Goal: Task Accomplishment & Management: Manage account settings

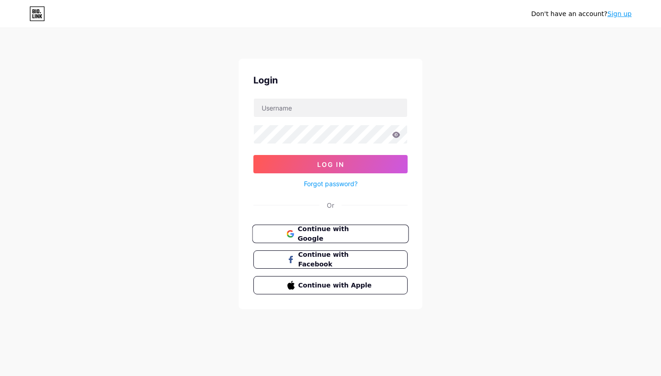
click at [332, 239] on button "Continue with Google" at bounding box center [330, 234] width 157 height 19
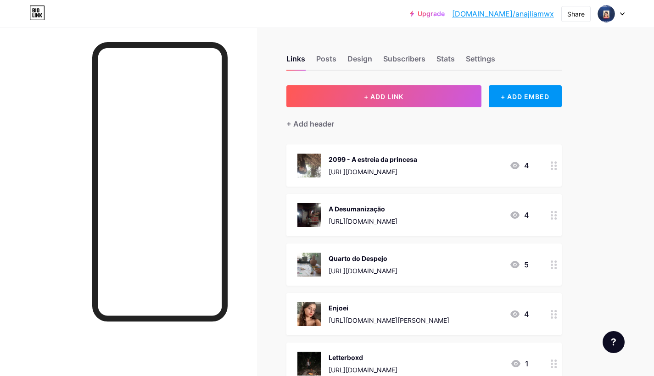
click at [314, 60] on div "Links Posts Design Subscribers Stats Settings" at bounding box center [423, 55] width 275 height 32
click at [322, 60] on div "Posts" at bounding box center [326, 61] width 20 height 17
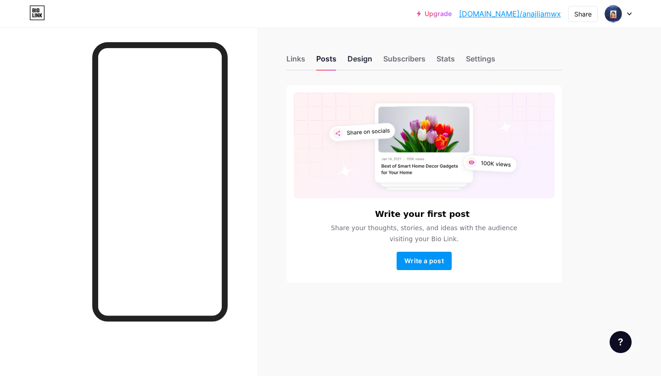
click at [355, 56] on div "Design" at bounding box center [359, 61] width 25 height 17
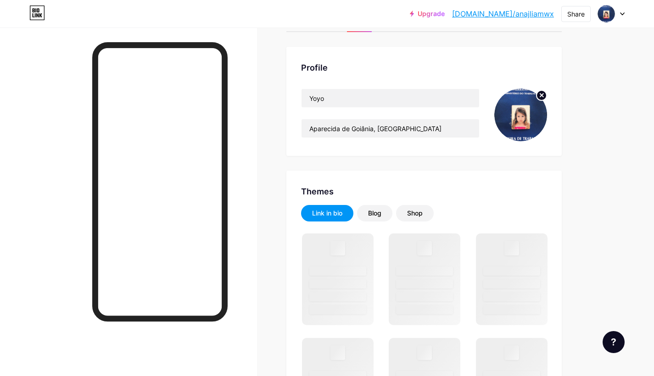
scroll to position [48, 0]
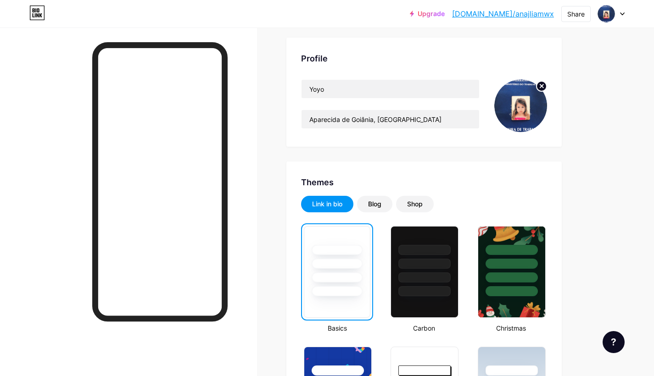
click at [515, 108] on img at bounding box center [520, 105] width 53 height 53
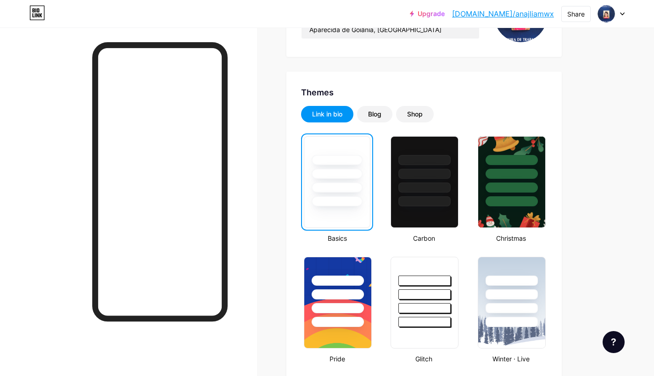
scroll to position [51, 0]
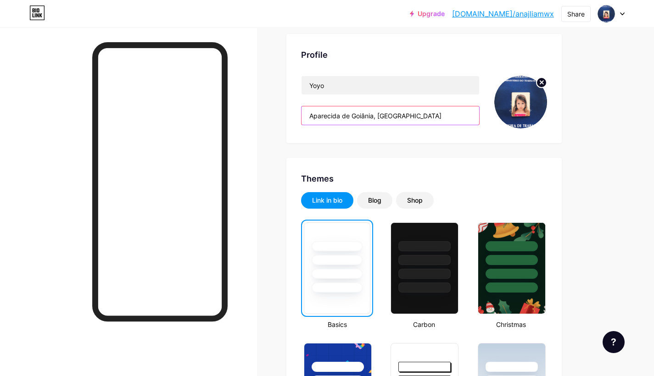
click at [412, 114] on input "Aparecida de Goiânia, Goiás" at bounding box center [391, 115] width 178 height 18
drag, startPoint x: 401, startPoint y: 112, endPoint x: 282, endPoint y: 111, distance: 118.9
click at [381, 115] on input "Aparecida de Goiânia, Goiás" at bounding box center [391, 115] width 178 height 18
click at [377, 117] on input "Aparecida de Goiânia, Goiás" at bounding box center [391, 115] width 178 height 18
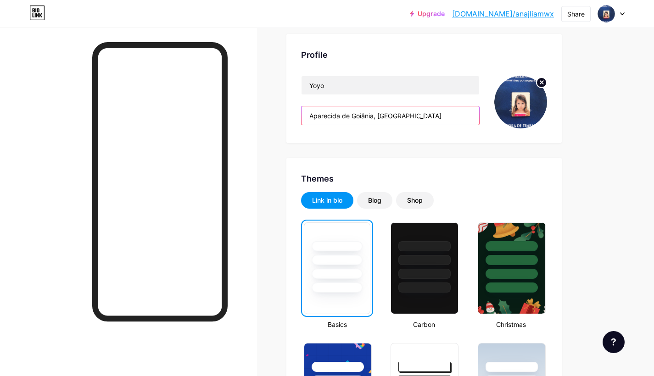
drag, startPoint x: 402, startPoint y: 116, endPoint x: 291, endPoint y: 117, distance: 110.6
click at [301, 117] on div "Profile Yoyo Aparecida de Goiânia, Goiás" at bounding box center [423, 88] width 275 height 109
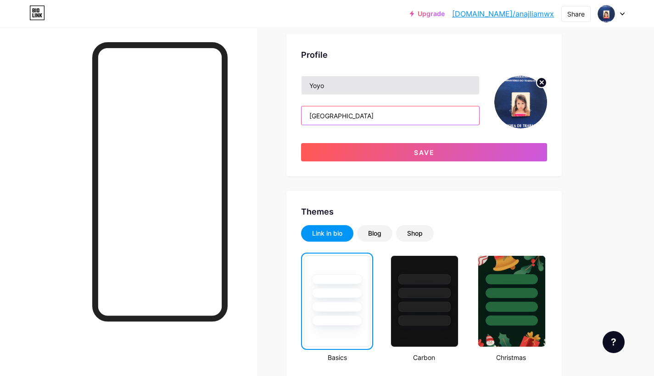
type input "Brasil"
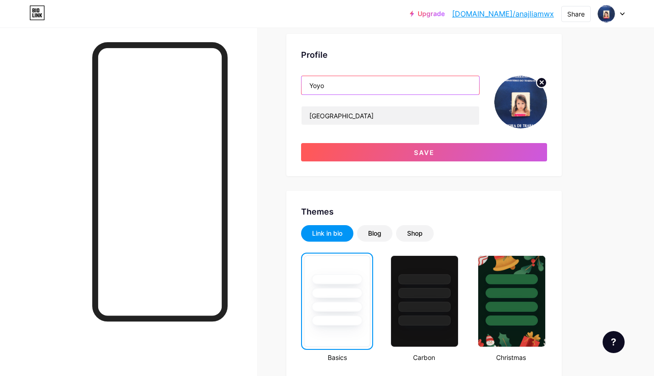
click at [368, 87] on input "Yoyo" at bounding box center [391, 85] width 178 height 18
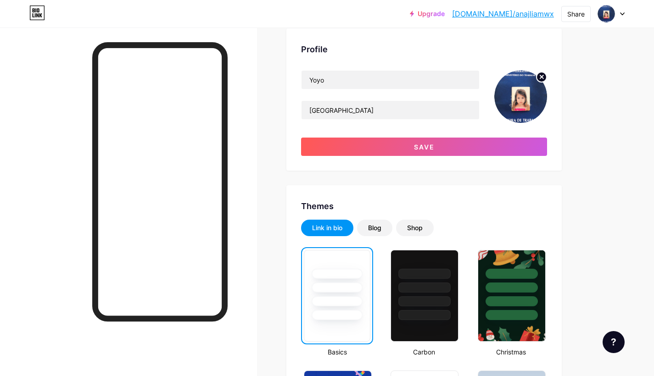
click at [356, 65] on div "Profile Yoyo Brasil Save" at bounding box center [423, 99] width 275 height 142
click at [356, 71] on input "Yoyo" at bounding box center [391, 80] width 178 height 18
click at [356, 78] on input "Yoyo" at bounding box center [391, 80] width 178 height 18
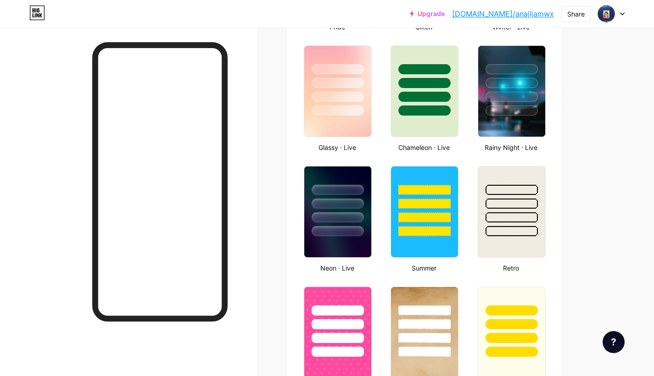
scroll to position [176, 0]
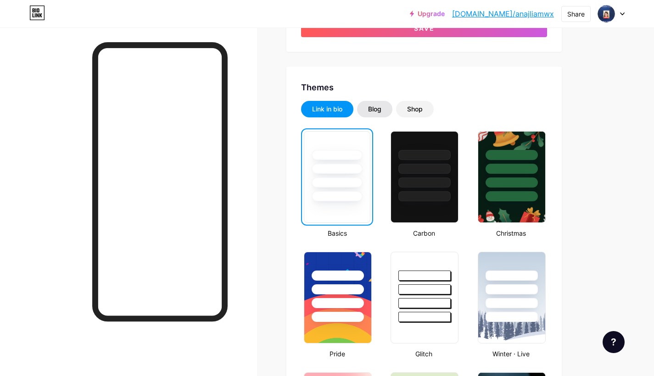
type input "Ana Julia"
click at [371, 115] on div "Blog" at bounding box center [374, 109] width 35 height 17
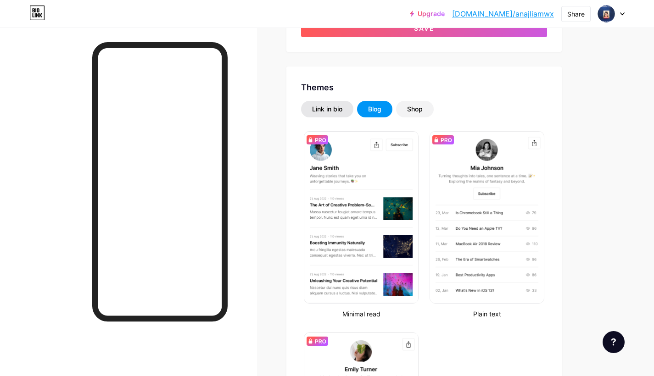
click at [341, 113] on div "Link in bio" at bounding box center [327, 109] width 30 height 9
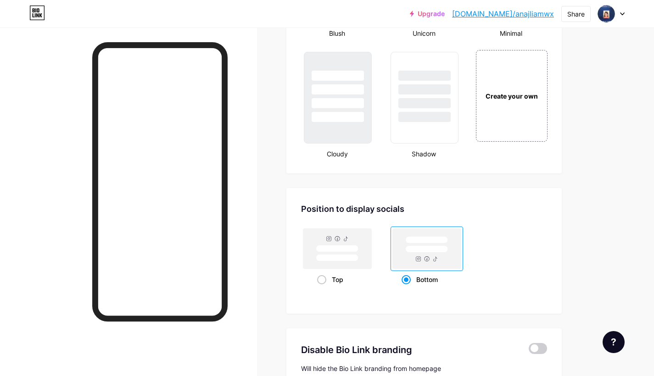
scroll to position [1018, 0]
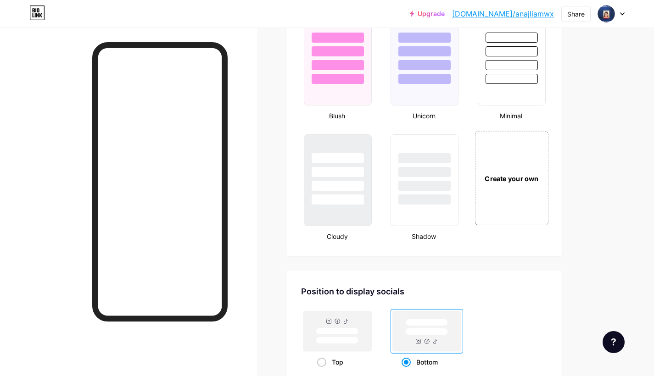
click at [493, 189] on div "Create your own" at bounding box center [512, 178] width 74 height 95
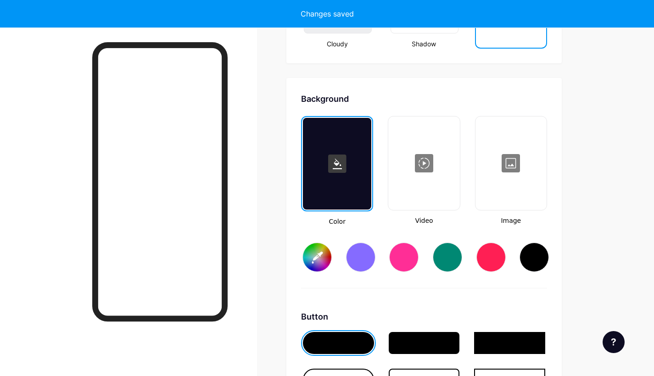
type input "#ffffff"
type input "#000000"
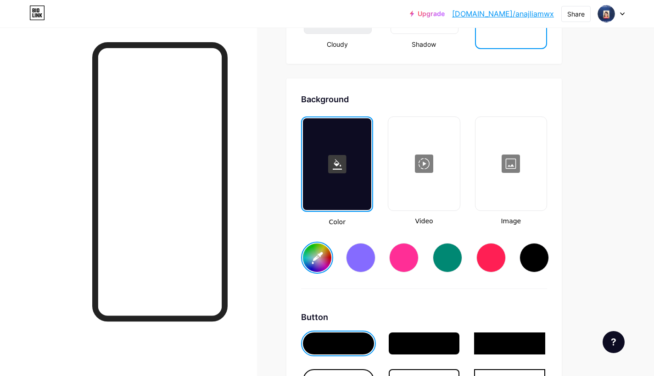
scroll to position [1209, 0]
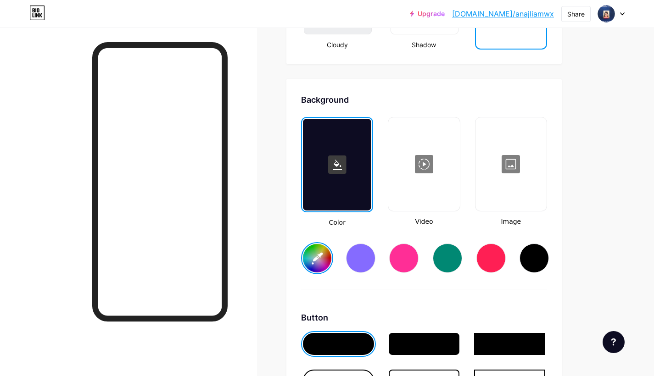
click at [498, 184] on div at bounding box center [510, 164] width 69 height 92
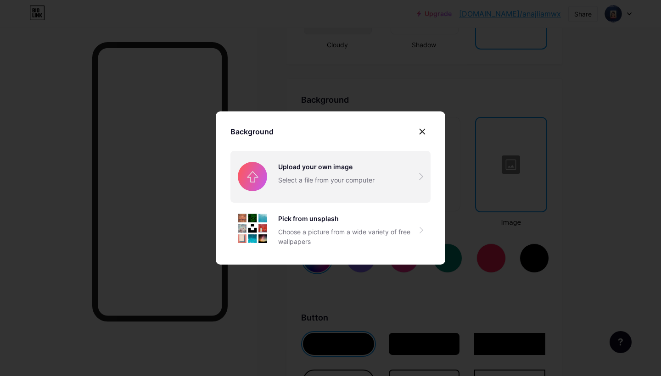
click at [391, 187] on input "file" at bounding box center [330, 176] width 200 height 51
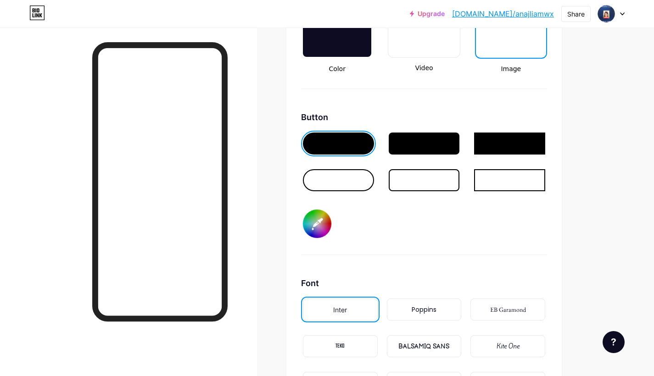
scroll to position [1364, 0]
click at [325, 221] on input "#000000" at bounding box center [317, 223] width 28 height 28
type input "#e392fe"
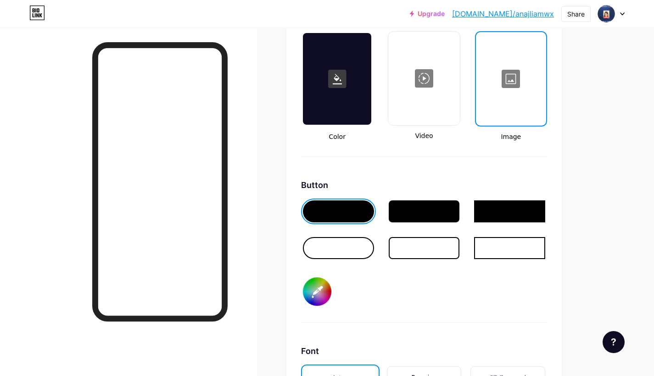
scroll to position [1159, 0]
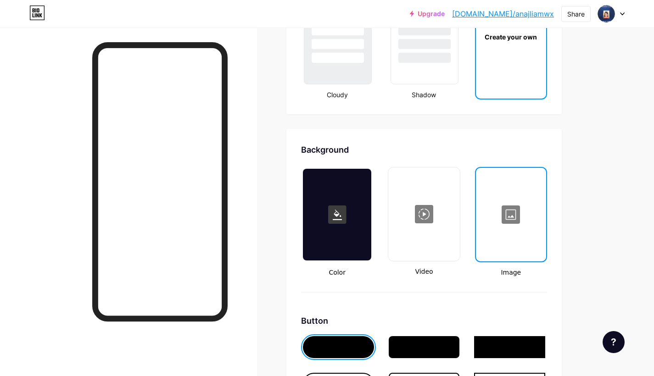
click at [504, 209] on div at bounding box center [511, 215] width 68 height 92
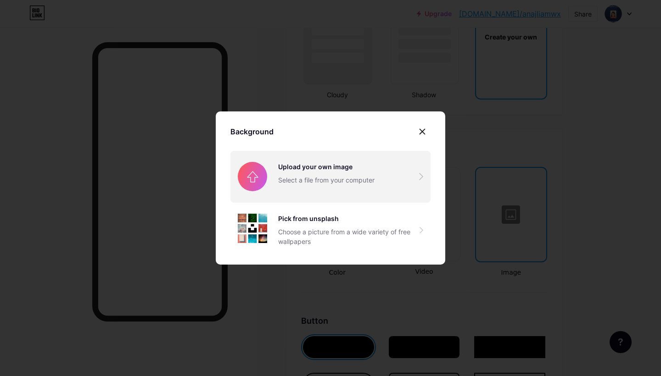
click at [323, 197] on input "file" at bounding box center [330, 176] width 200 height 51
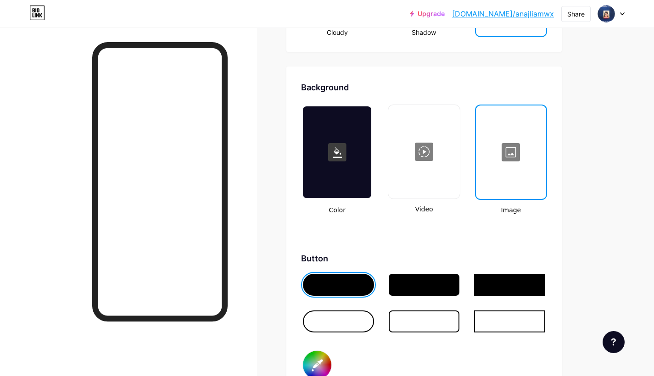
scroll to position [1238, 0]
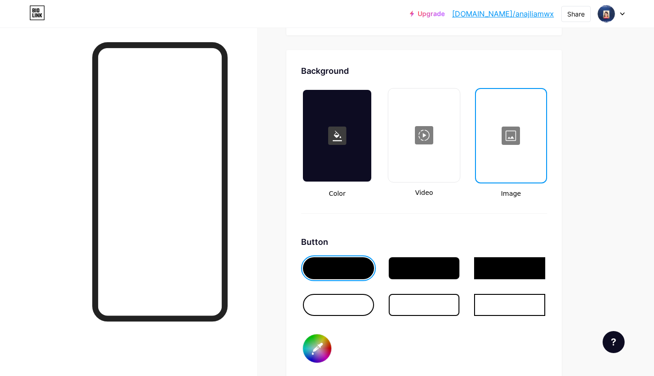
click at [518, 123] on div at bounding box center [511, 136] width 68 height 92
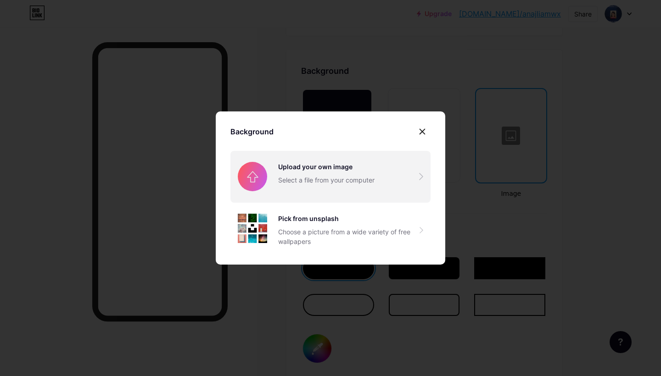
click at [272, 177] on input "file" at bounding box center [330, 176] width 200 height 51
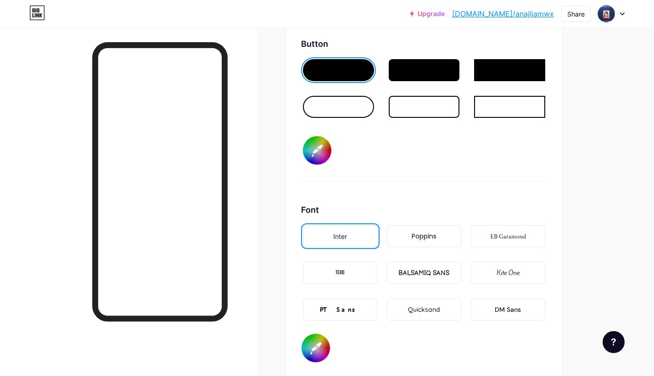
scroll to position [1484, 0]
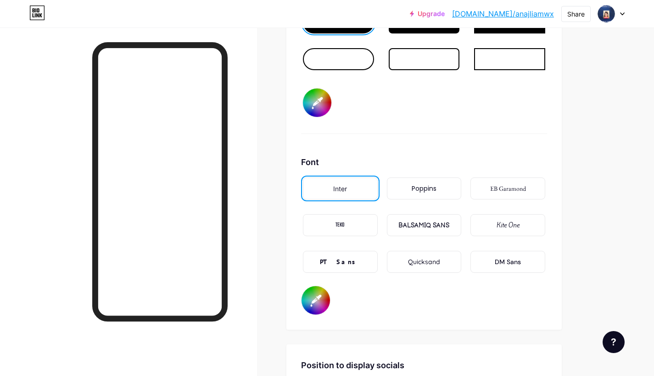
click at [530, 189] on div "EB Garamond" at bounding box center [507, 189] width 75 height 22
click at [515, 196] on div "EB Garamond" at bounding box center [507, 189] width 75 height 22
click at [510, 193] on div "EB Garamond" at bounding box center [508, 189] width 36 height 10
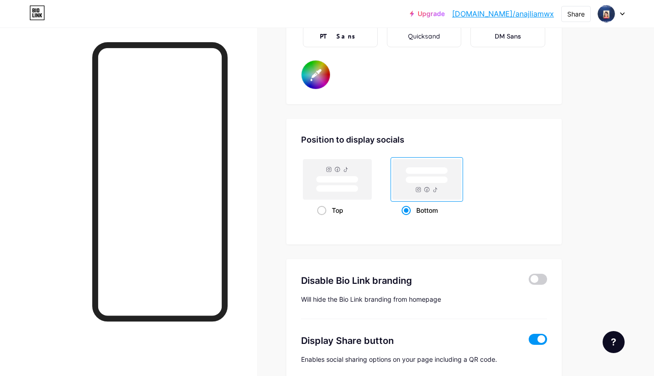
scroll to position [1759, 0]
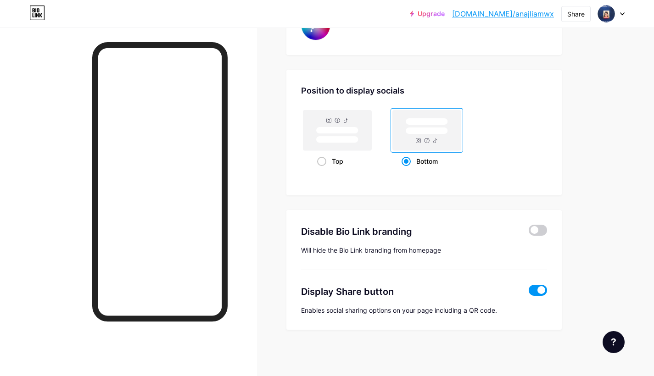
drag, startPoint x: 539, startPoint y: 233, endPoint x: 540, endPoint y: 238, distance: 5.7
click at [539, 233] on span at bounding box center [538, 230] width 18 height 11
click at [529, 233] on input "checkbox" at bounding box center [529, 233] width 0 height 0
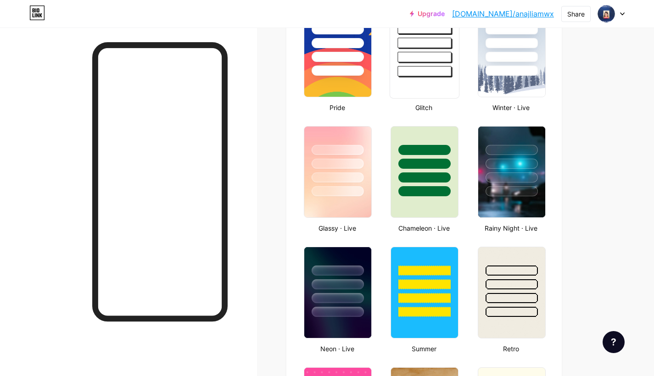
type input "#e392fe"
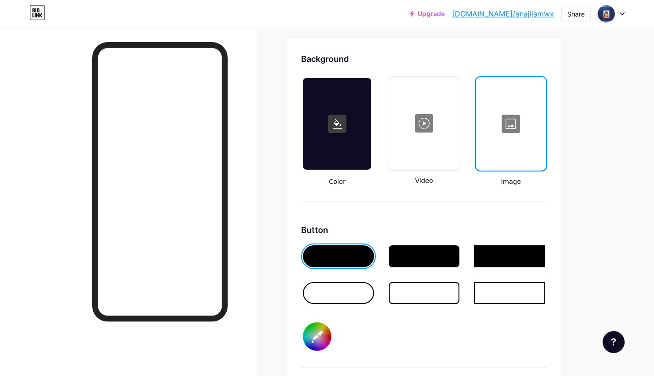
scroll to position [1250, 0]
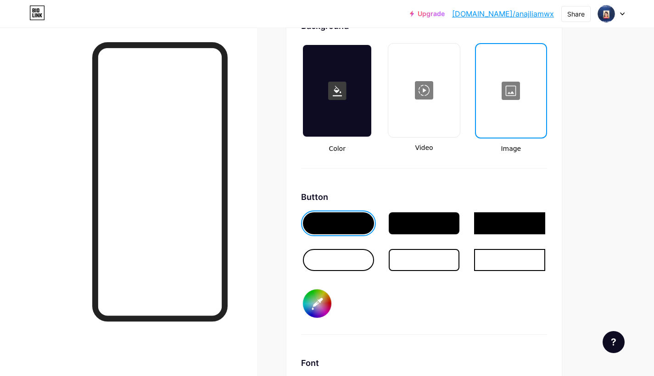
click at [511, 93] on div at bounding box center [511, 91] width 68 height 92
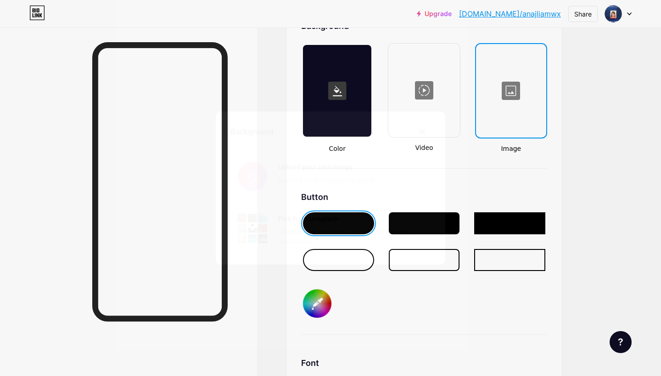
click at [331, 188] on input "file" at bounding box center [330, 176] width 200 height 51
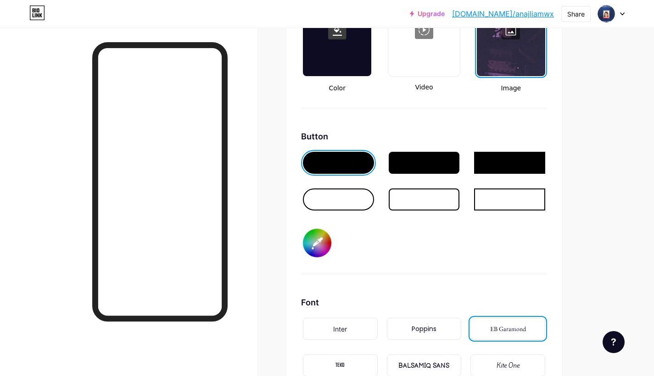
scroll to position [1360, 0]
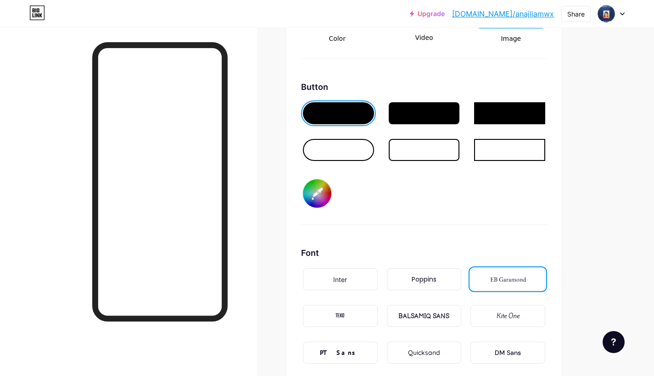
click at [317, 158] on div at bounding box center [338, 150] width 71 height 22
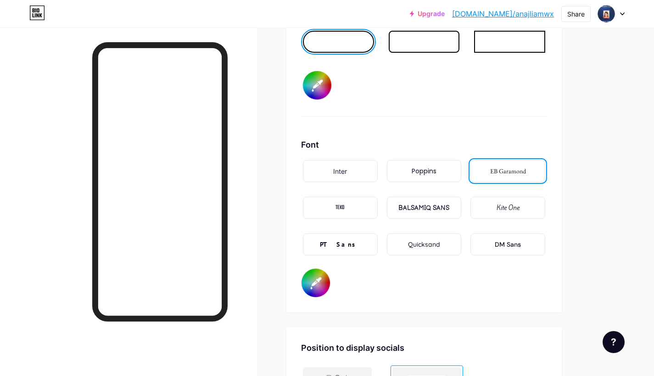
scroll to position [1480, 0]
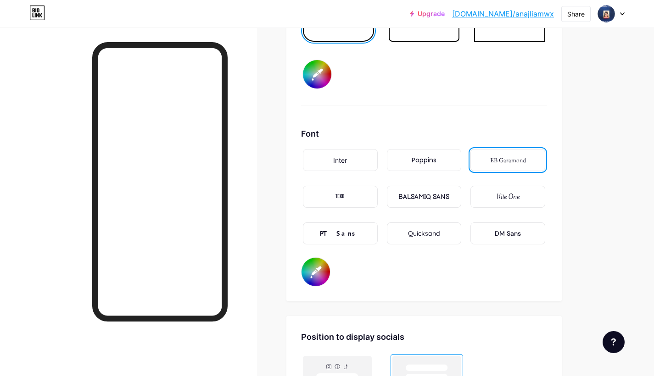
click at [312, 275] on input "#000000" at bounding box center [316, 272] width 28 height 28
type input "#ffffff"
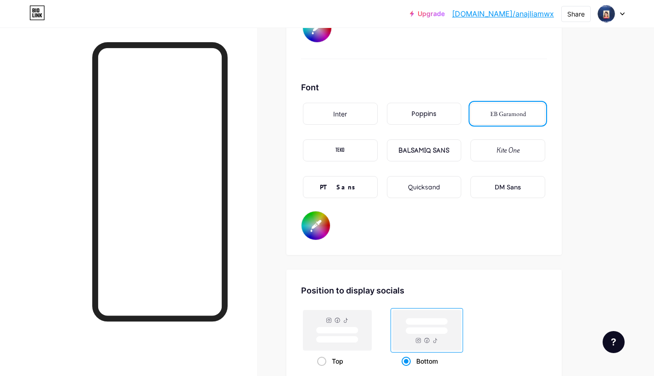
scroll to position [1451, 0]
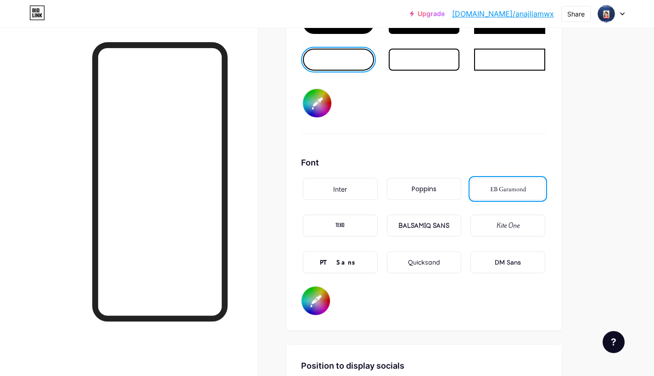
click at [488, 270] on div "DM Sans" at bounding box center [507, 263] width 75 height 22
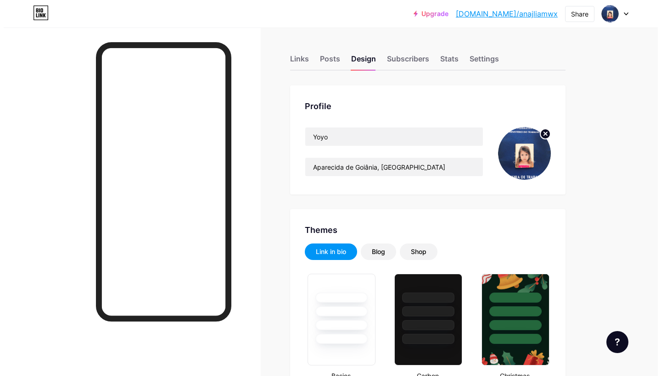
scroll to position [0, 0]
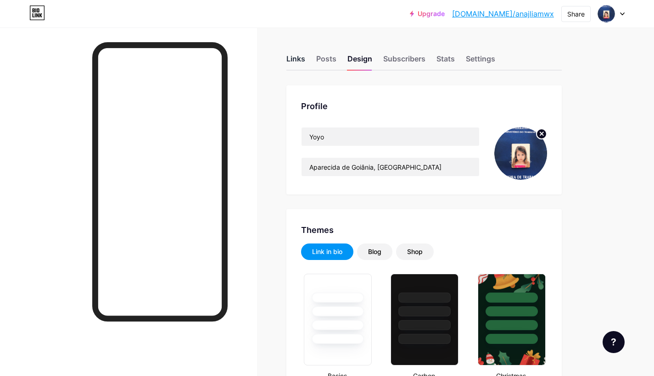
click at [301, 61] on div "Links" at bounding box center [295, 61] width 19 height 17
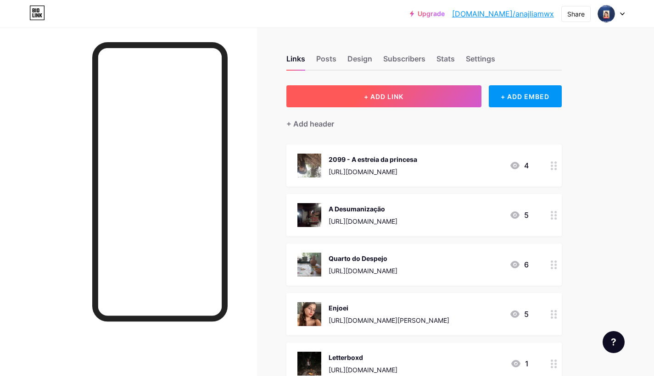
click at [451, 103] on button "+ ADD LINK" at bounding box center [383, 96] width 195 height 22
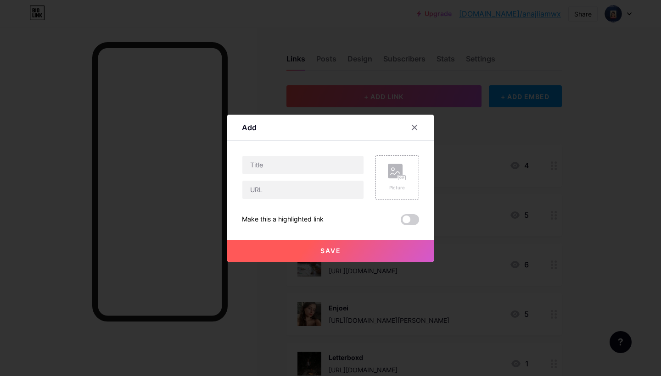
click at [421, 121] on div at bounding box center [420, 127] width 28 height 17
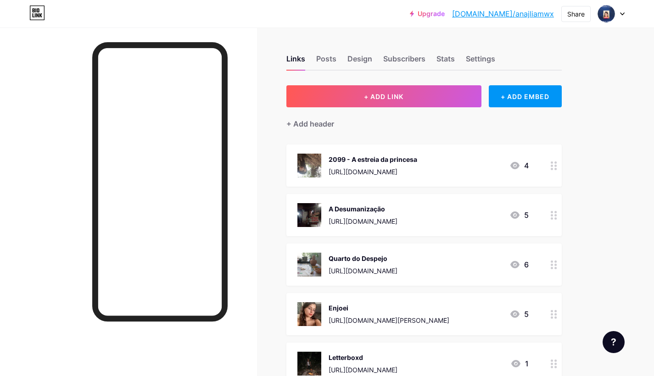
click at [550, 172] on div at bounding box center [554, 166] width 16 height 42
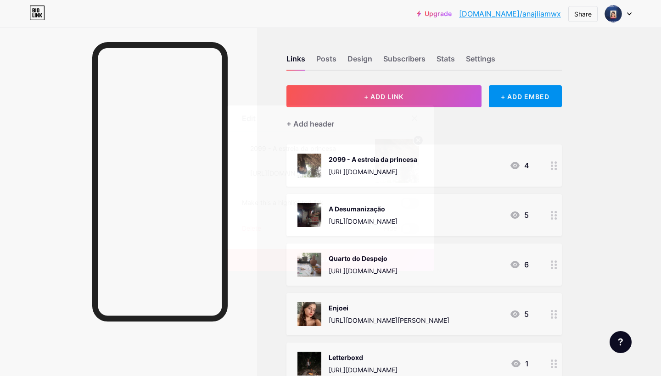
click at [247, 230] on div "Delete" at bounding box center [251, 229] width 19 height 11
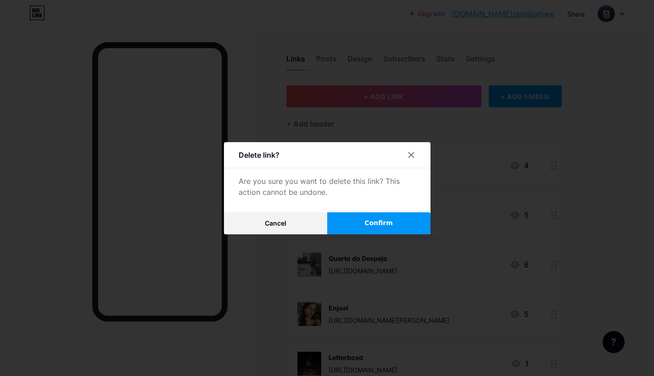
click at [358, 224] on button "Confirm" at bounding box center [378, 224] width 103 height 22
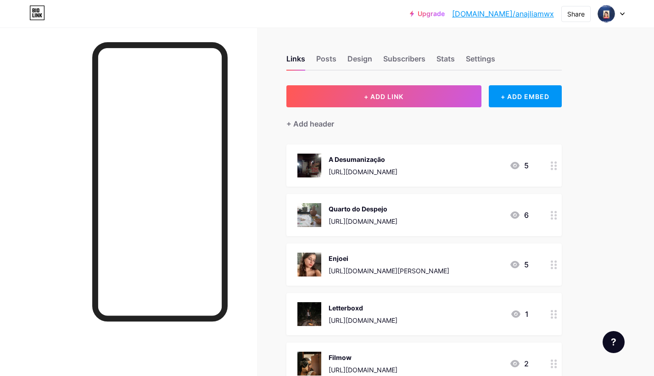
click at [553, 168] on icon at bounding box center [554, 166] width 6 height 9
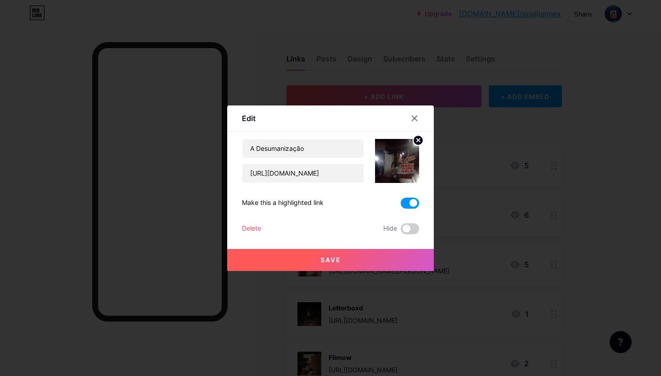
click at [255, 226] on div "Delete" at bounding box center [251, 229] width 19 height 11
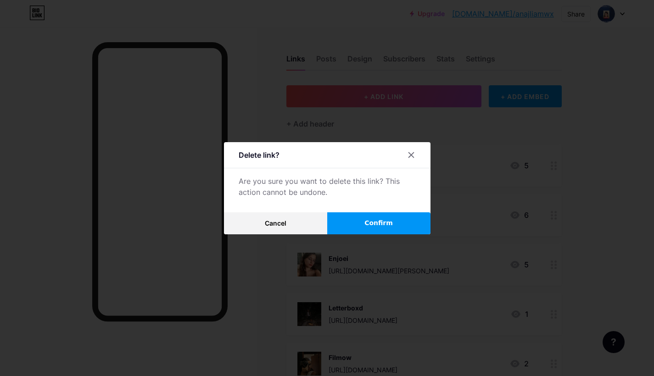
click at [363, 225] on button "Confirm" at bounding box center [378, 224] width 103 height 22
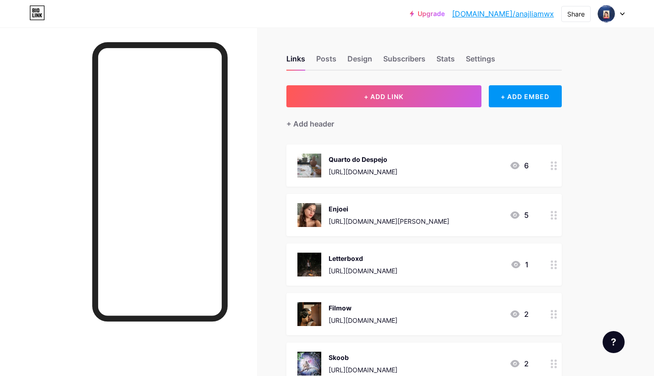
click at [555, 165] on circle at bounding box center [555, 166] width 2 height 2
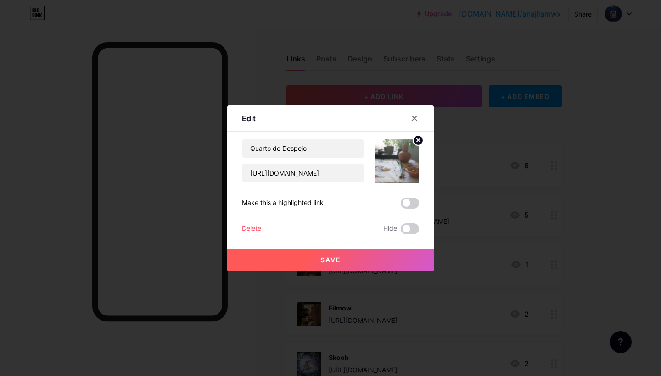
click at [252, 226] on div "Delete" at bounding box center [251, 229] width 19 height 11
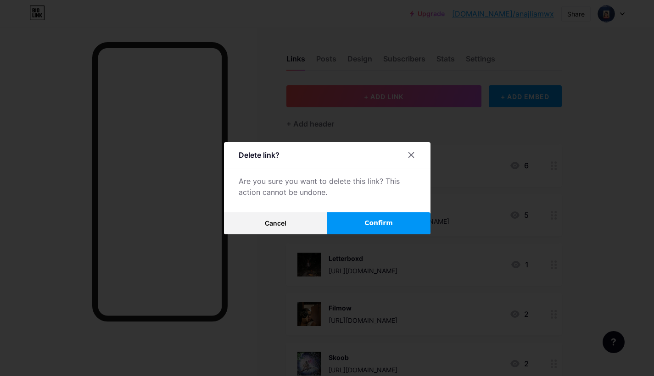
click at [351, 219] on button "Confirm" at bounding box center [378, 224] width 103 height 22
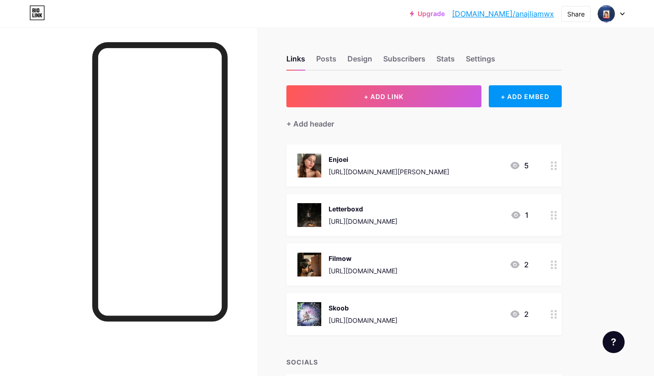
click at [554, 168] on icon at bounding box center [554, 166] width 6 height 9
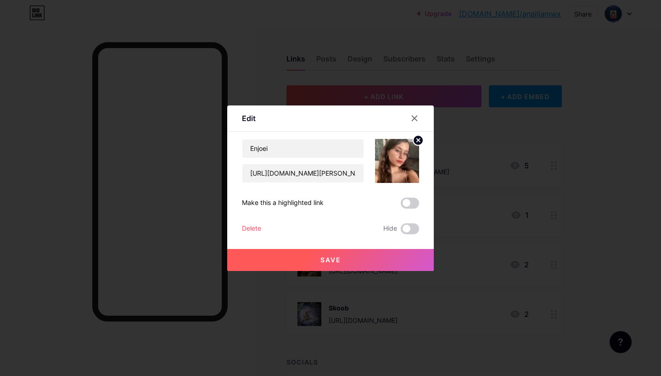
click at [414, 120] on icon at bounding box center [414, 118] width 7 height 7
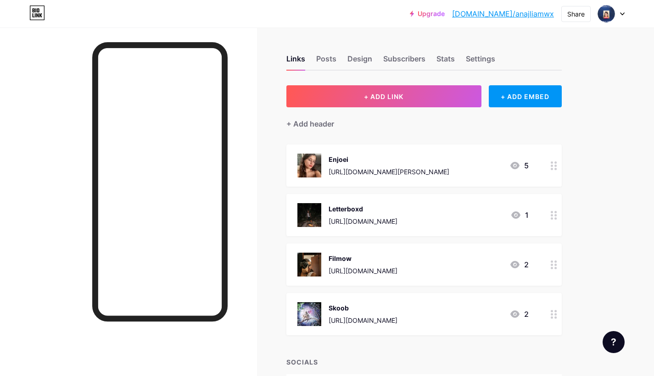
click at [553, 169] on circle at bounding box center [552, 169] width 2 height 2
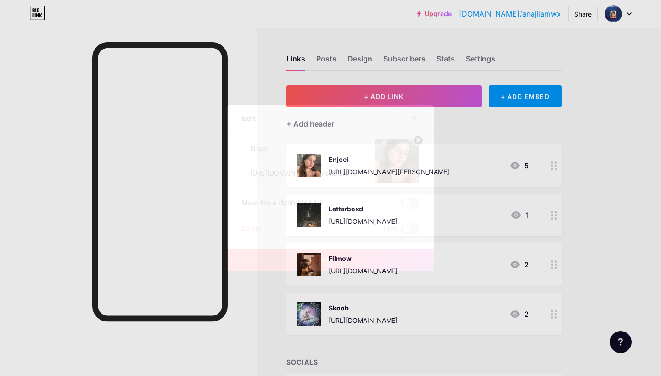
click at [256, 225] on div "Delete" at bounding box center [251, 229] width 19 height 11
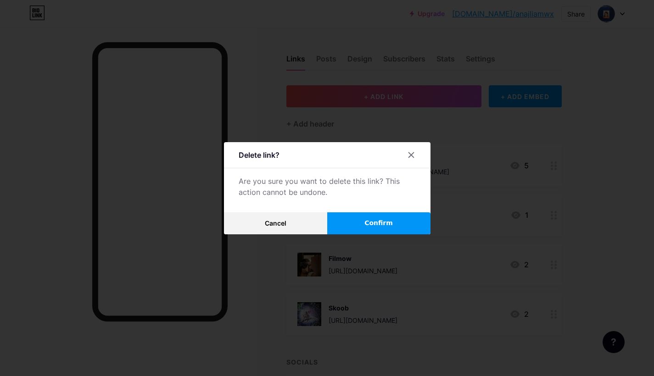
click at [358, 222] on button "Confirm" at bounding box center [378, 224] width 103 height 22
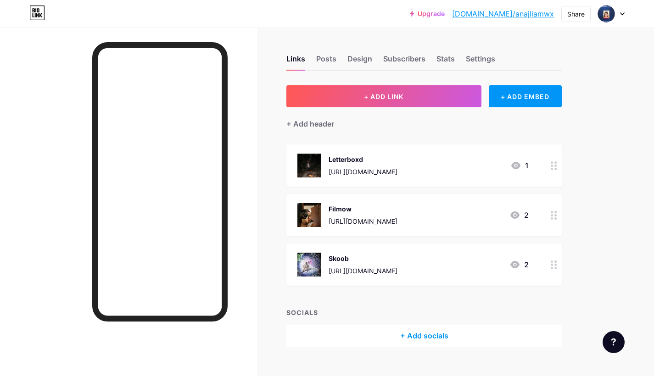
click at [554, 168] on icon at bounding box center [554, 166] width 6 height 9
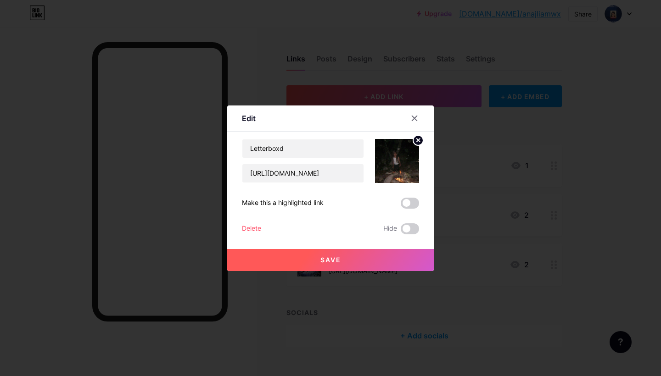
click at [251, 230] on div "Delete" at bounding box center [251, 229] width 19 height 11
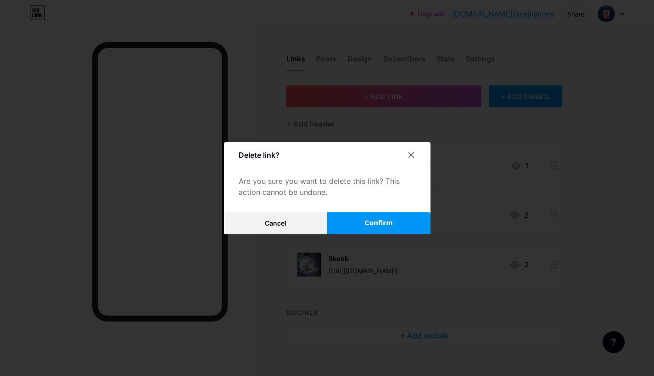
click at [368, 218] on button "Confirm" at bounding box center [378, 224] width 103 height 22
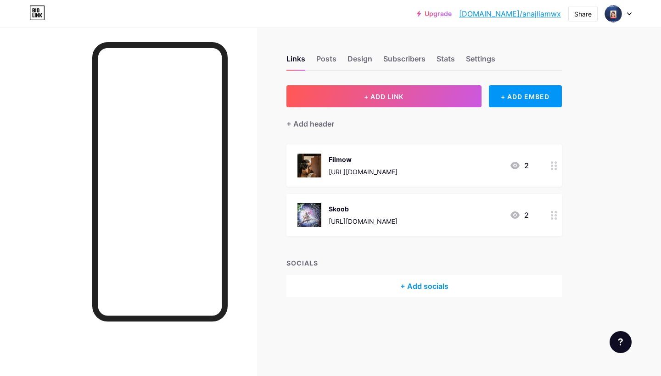
click at [555, 166] on circle at bounding box center [555, 166] width 2 height 2
click at [252, 228] on div "Delete" at bounding box center [251, 229] width 19 height 11
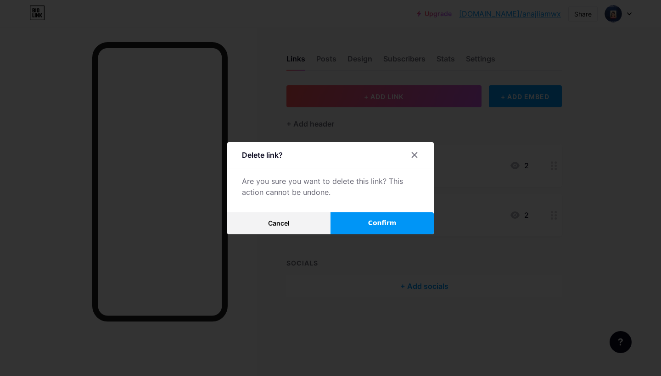
click at [353, 224] on button "Confirm" at bounding box center [381, 224] width 103 height 22
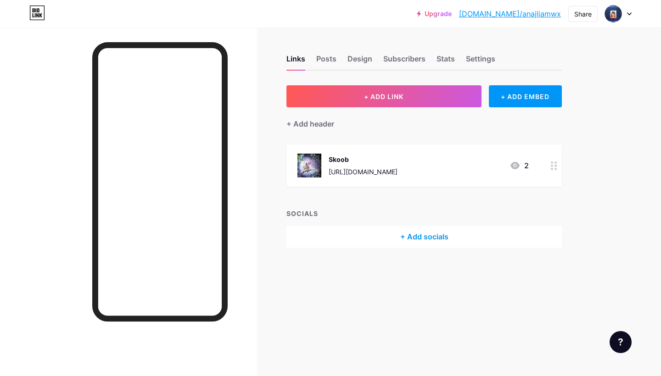
click at [554, 171] on div at bounding box center [554, 166] width 16 height 42
click at [252, 230] on div "Delete" at bounding box center [251, 229] width 19 height 11
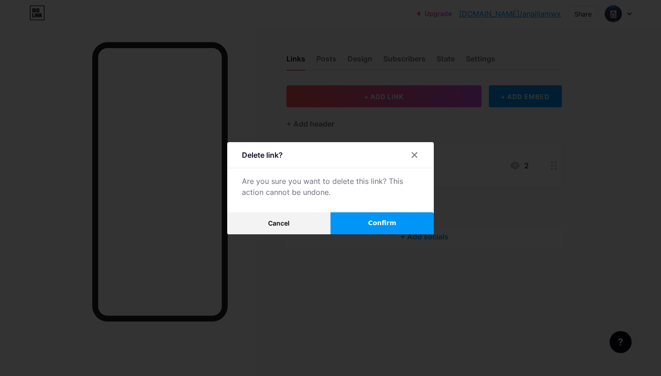
click at [382, 225] on span "Confirm" at bounding box center [382, 223] width 28 height 10
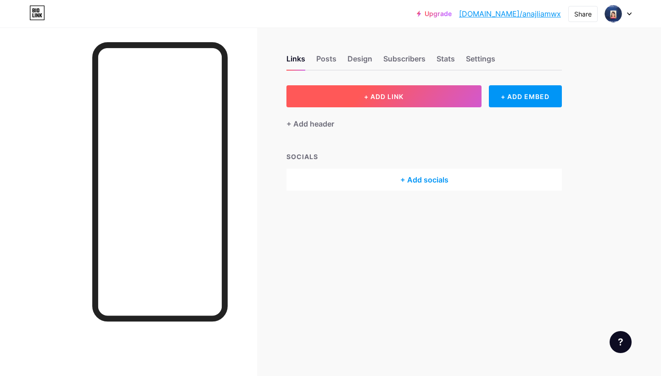
click at [442, 103] on button "+ ADD LINK" at bounding box center [383, 96] width 195 height 22
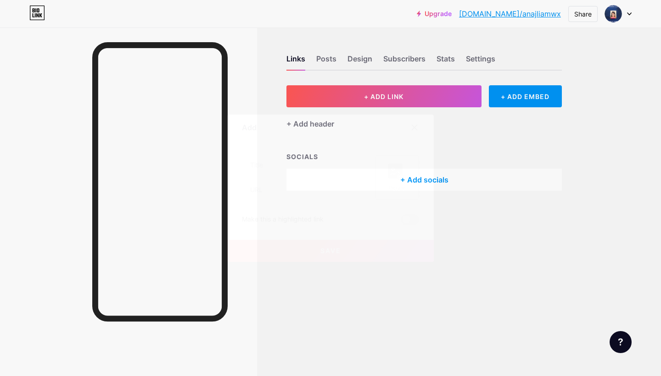
click at [414, 183] on div "Picture" at bounding box center [397, 178] width 44 height 44
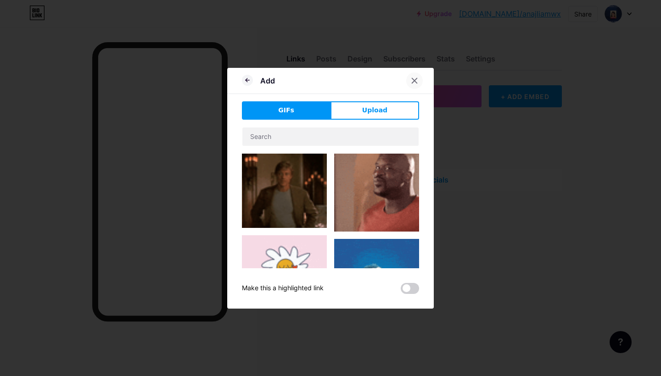
click at [413, 80] on icon at bounding box center [414, 80] width 7 height 7
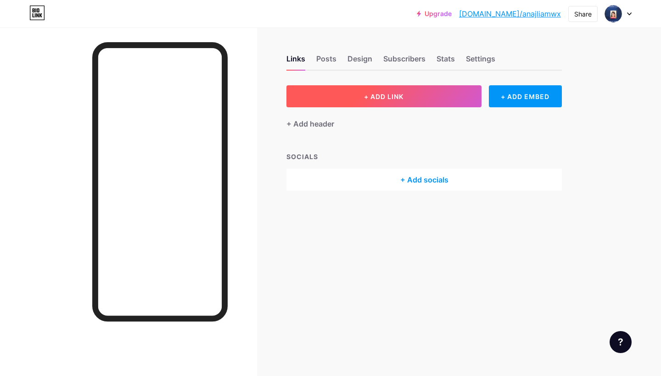
click at [410, 99] on button "+ ADD LINK" at bounding box center [383, 96] width 195 height 22
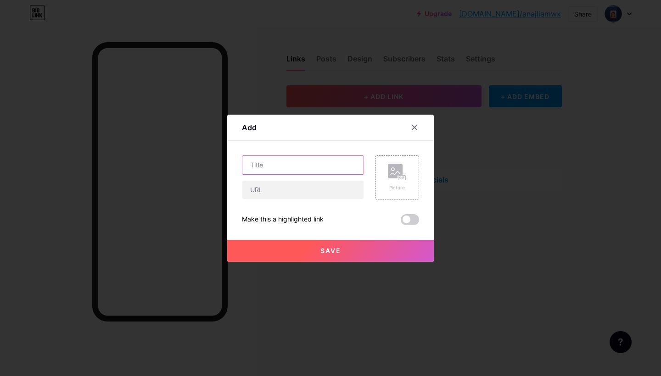
click at [284, 167] on input "text" at bounding box center [302, 165] width 121 height 18
drag, startPoint x: 278, startPoint y: 165, endPoint x: 274, endPoint y: 171, distance: 7.5
click at [283, 175] on div "Portfólio" at bounding box center [303, 178] width 122 height 44
type input "Portfólio"
drag, startPoint x: 312, startPoint y: 191, endPoint x: 318, endPoint y: 188, distance: 6.4
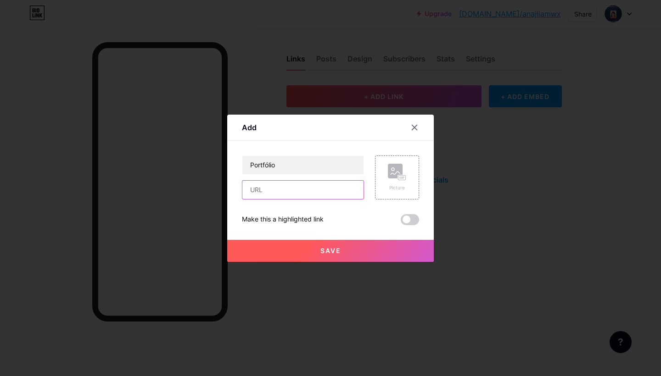
click at [312, 190] on input "text" at bounding box center [302, 190] width 121 height 18
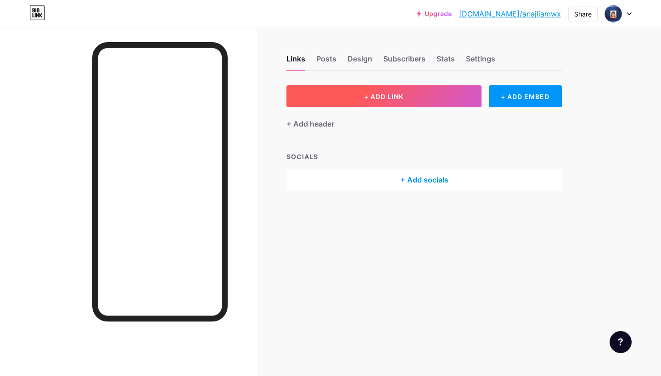
click at [376, 100] on span "+ ADD LINK" at bounding box center [383, 97] width 39 height 8
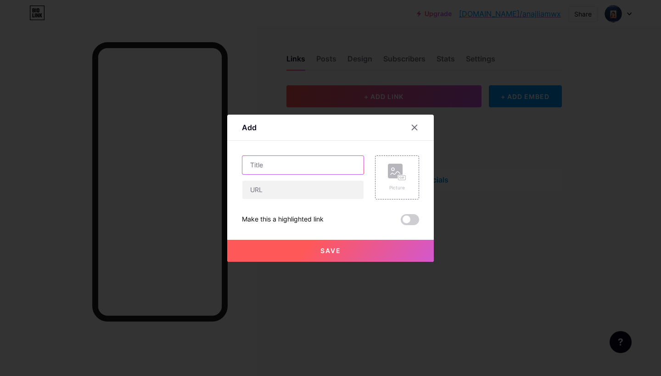
click at [299, 167] on input "text" at bounding box center [302, 165] width 121 height 18
paste input "[URL][DOMAIN_NAME]"
type input "O"
type input "Portfólio"
click at [274, 198] on input "text" at bounding box center [302, 190] width 121 height 18
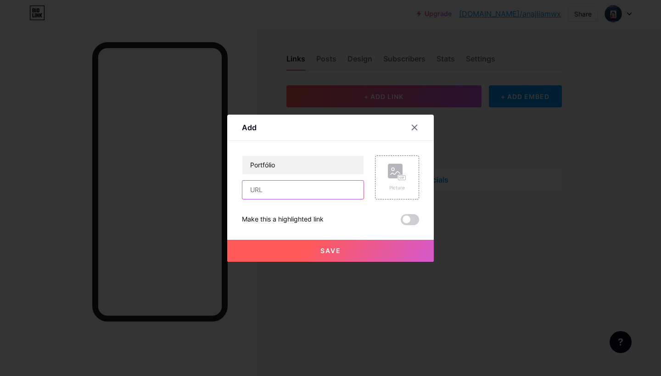
paste input "[URL][DOMAIN_NAME]"
type input "[URL][DOMAIN_NAME]"
click at [366, 249] on button "Save" at bounding box center [330, 251] width 207 height 22
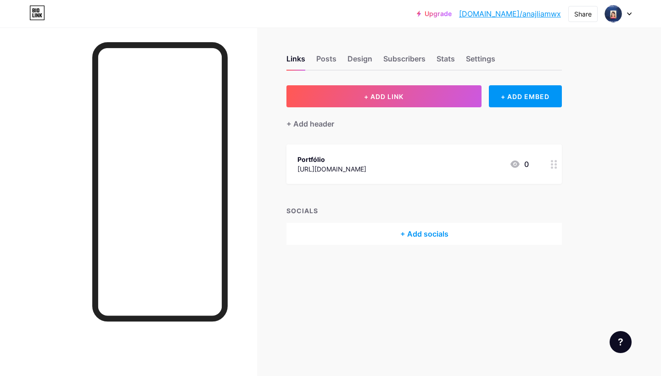
click at [549, 164] on div at bounding box center [554, 164] width 16 height 39
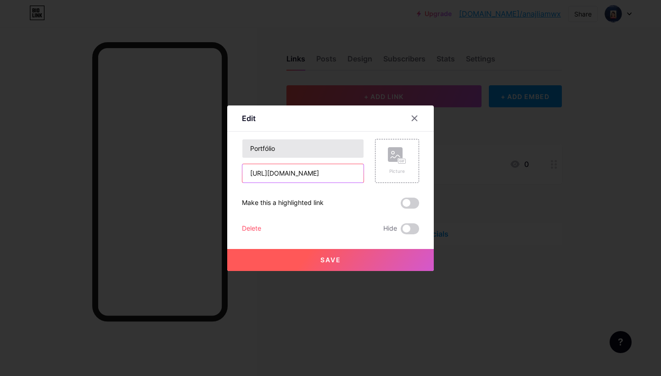
drag, startPoint x: 319, startPoint y: 176, endPoint x: 330, endPoint y: 151, distance: 28.3
click at [318, 176] on input "[URL][DOMAIN_NAME]" at bounding box center [302, 173] width 121 height 18
click at [325, 173] on input "[URL][DOMAIN_NAME]" at bounding box center [302, 173] width 121 height 18
click at [326, 170] on input "[URL][DOMAIN_NAME]" at bounding box center [302, 173] width 121 height 18
click at [327, 173] on input "[URL][DOMAIN_NAME]" at bounding box center [302, 173] width 121 height 18
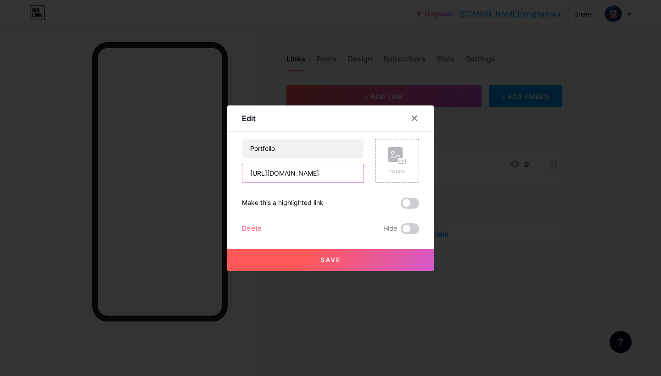
click at [327, 173] on input "[URL][DOMAIN_NAME]" at bounding box center [302, 173] width 121 height 18
paste input "[DOMAIN_NAME]"
type input "[URL][DOMAIN_NAME]"
click at [333, 260] on span "Save" at bounding box center [330, 260] width 21 height 8
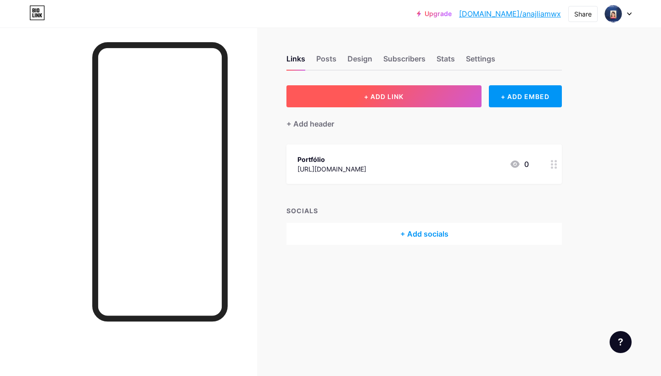
click at [455, 91] on button "+ ADD LINK" at bounding box center [383, 96] width 195 height 22
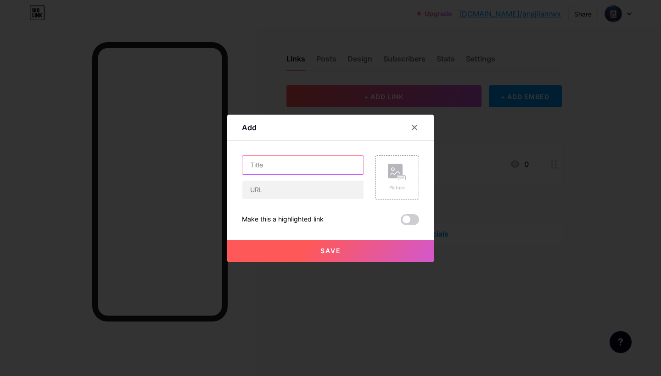
click at [306, 172] on input "text" at bounding box center [302, 165] width 121 height 18
type input "Vlog"
click at [284, 190] on input "text" at bounding box center [302, 190] width 121 height 18
paste input "[URL][DOMAIN_NAME]"
type input "[URL][DOMAIN_NAME]"
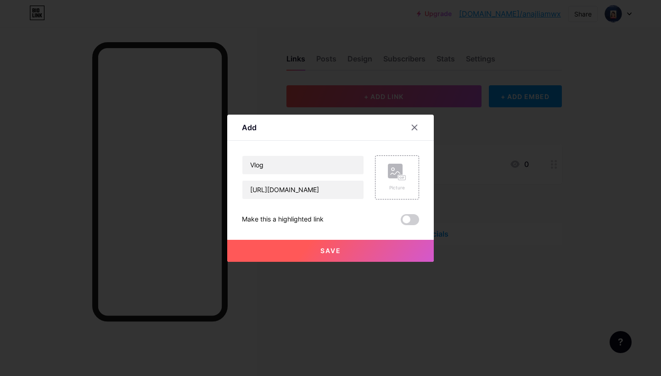
click at [325, 255] on button "Save" at bounding box center [330, 251] width 207 height 22
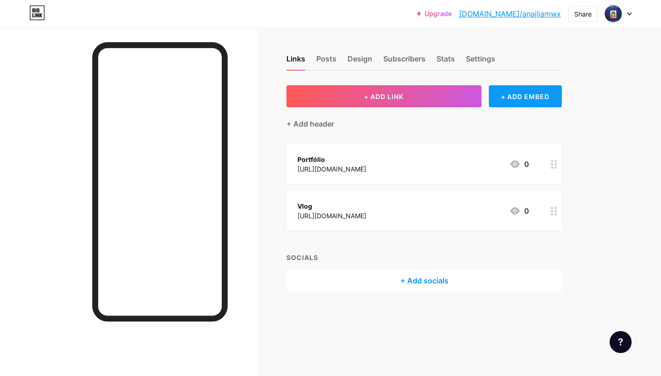
click at [535, 99] on div "+ ADD EMBED" at bounding box center [525, 96] width 73 height 22
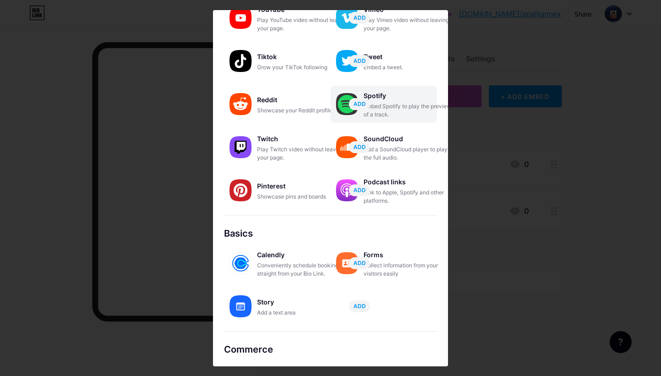
scroll to position [111, 0]
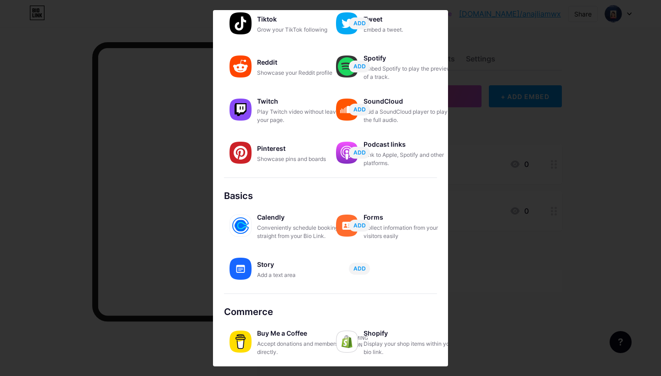
click at [608, 182] on div at bounding box center [330, 188] width 661 height 376
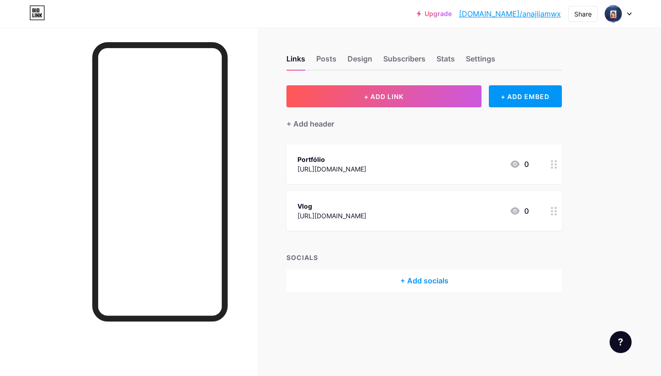
click at [442, 284] on div "+ Add socials" at bounding box center [423, 281] width 275 height 22
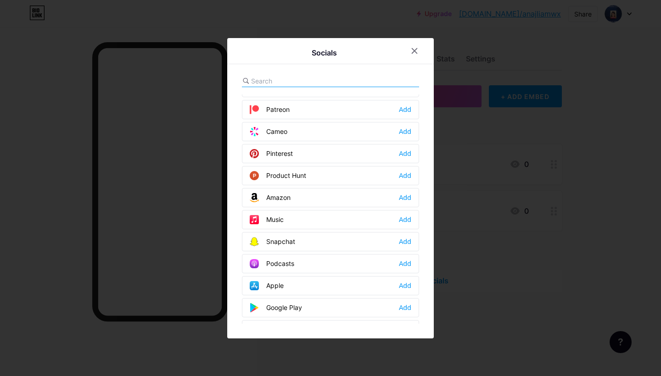
scroll to position [0, 0]
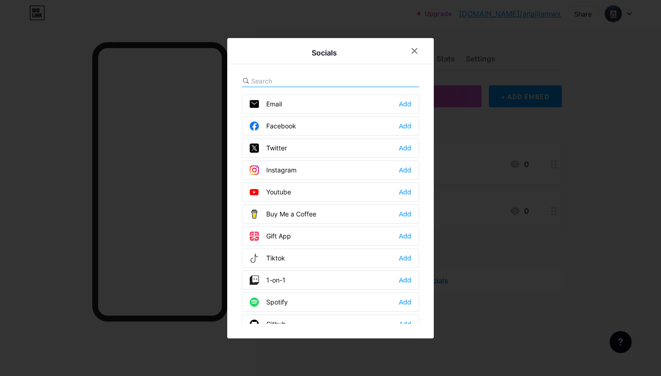
click at [611, 192] on div at bounding box center [330, 188] width 661 height 376
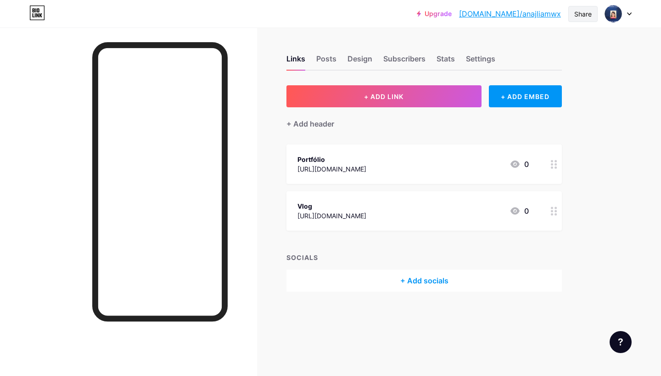
click at [579, 14] on div "Share" at bounding box center [582, 14] width 17 height 10
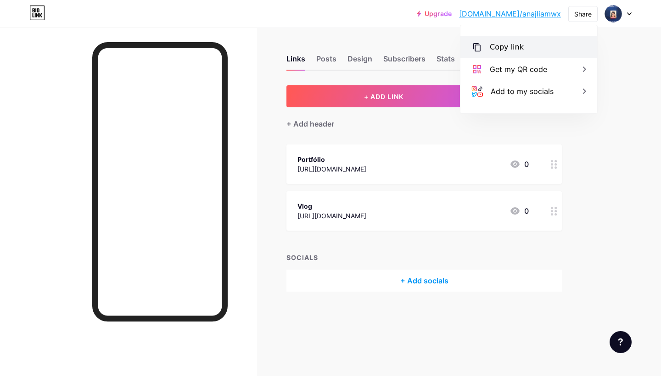
drag, startPoint x: 531, startPoint y: 48, endPoint x: 519, endPoint y: 54, distance: 13.3
click at [531, 48] on div "Copy link" at bounding box center [528, 47] width 137 height 22
